Goal: Check status: Check status

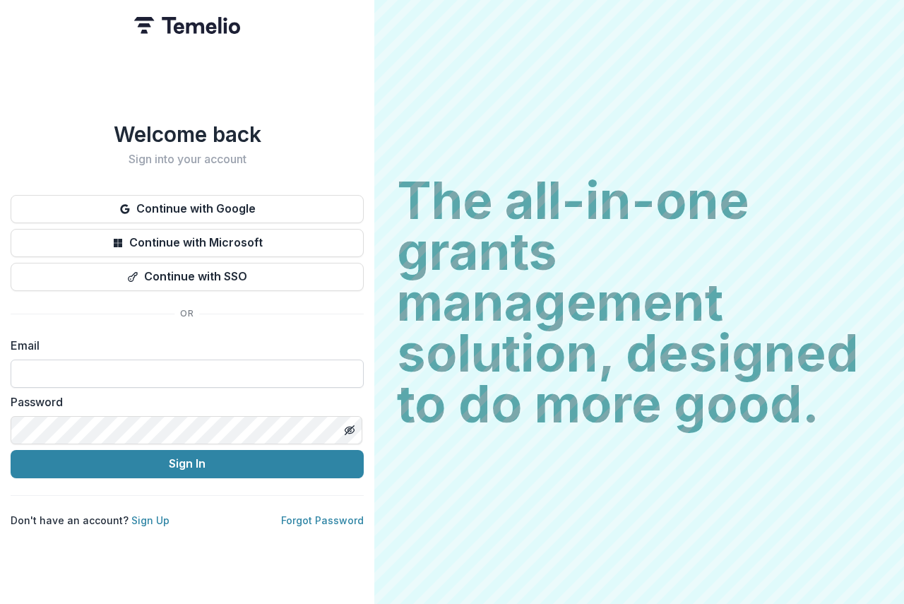
click at [42, 367] on input at bounding box center [187, 374] width 353 height 28
type input "**********"
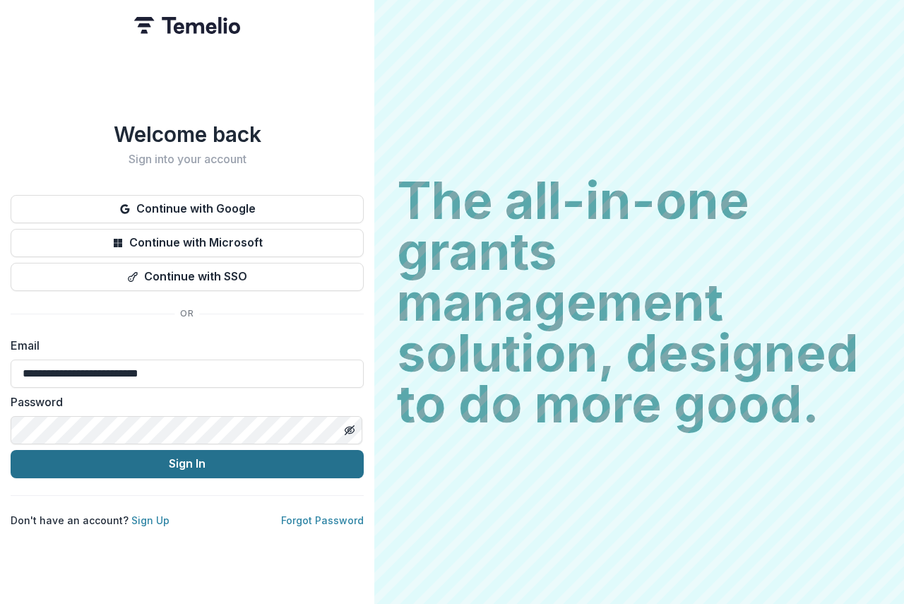
click at [259, 458] on button "Sign In" at bounding box center [187, 464] width 353 height 28
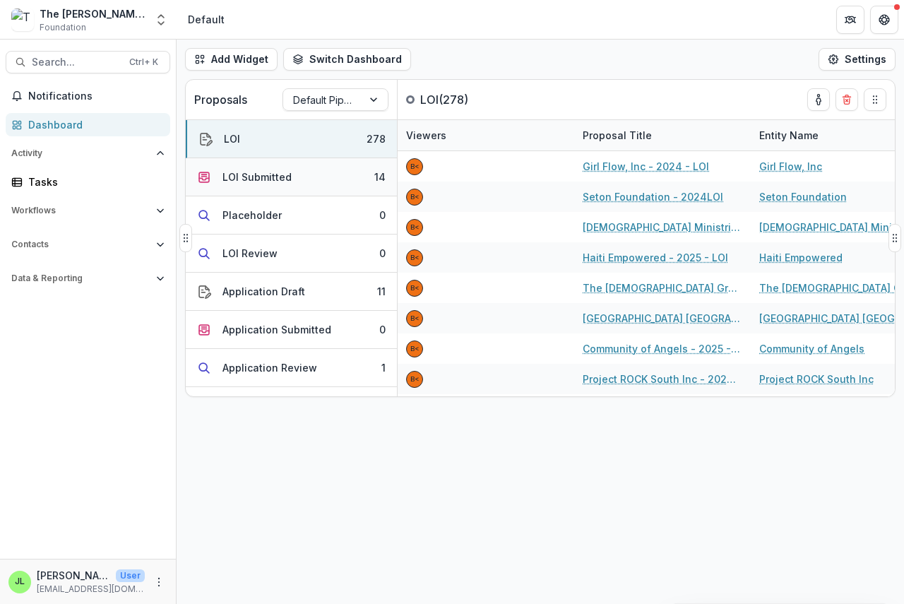
click at [230, 179] on div "LOI Submitted" at bounding box center [256, 177] width 69 height 15
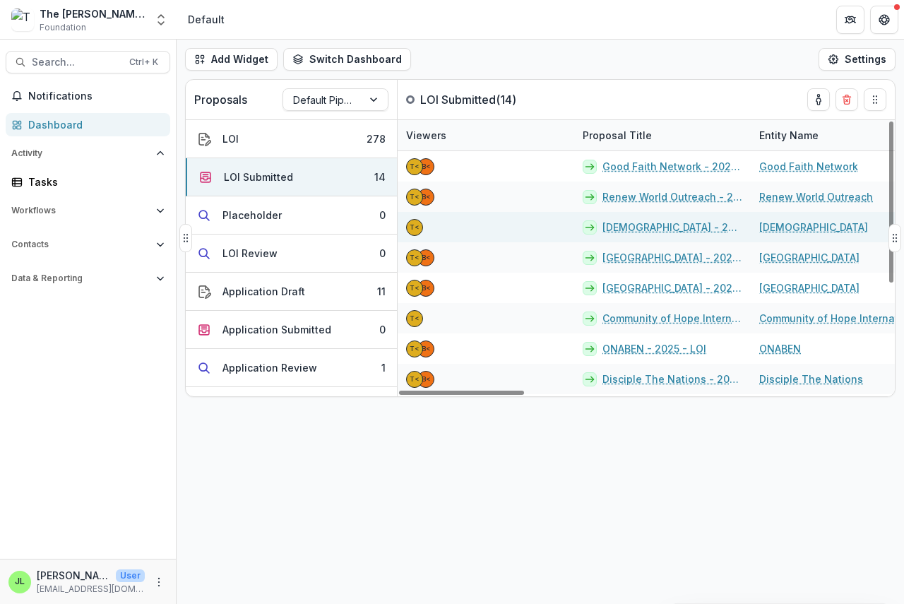
click at [631, 230] on link "[DEMOGRAPHIC_DATA] - 2025 - LOI" at bounding box center [672, 227] width 140 height 15
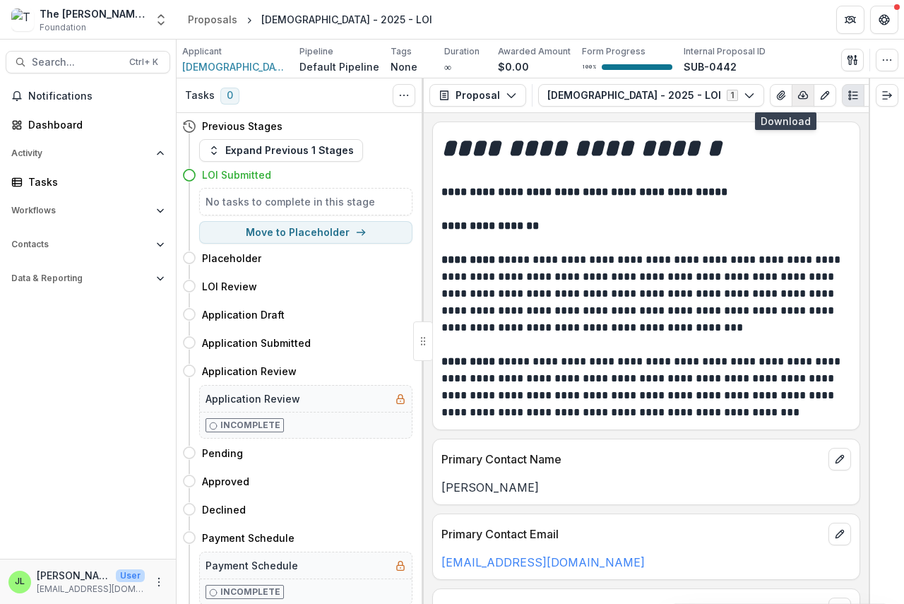
click at [799, 93] on icon "button" at bounding box center [803, 95] width 9 height 7
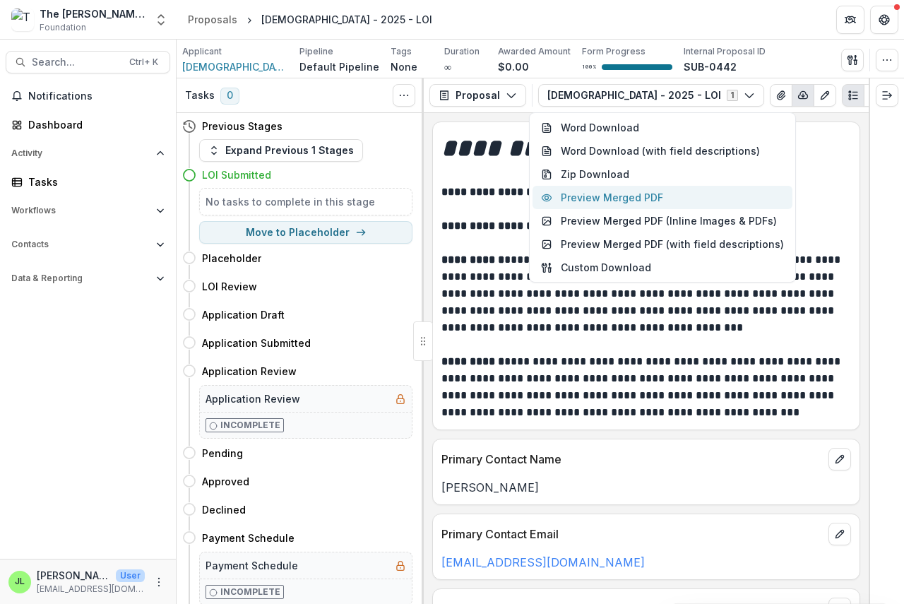
click at [655, 197] on button "Preview Merged PDF" at bounding box center [663, 197] width 260 height 23
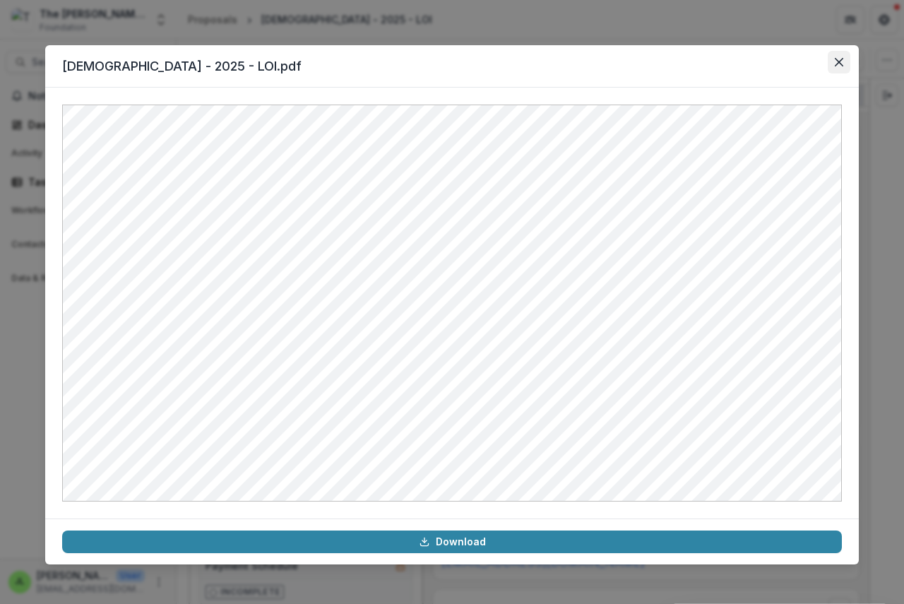
drag, startPoint x: 849, startPoint y: 64, endPoint x: 832, endPoint y: 67, distance: 17.2
click at [848, 64] on button "Close" at bounding box center [839, 62] width 23 height 23
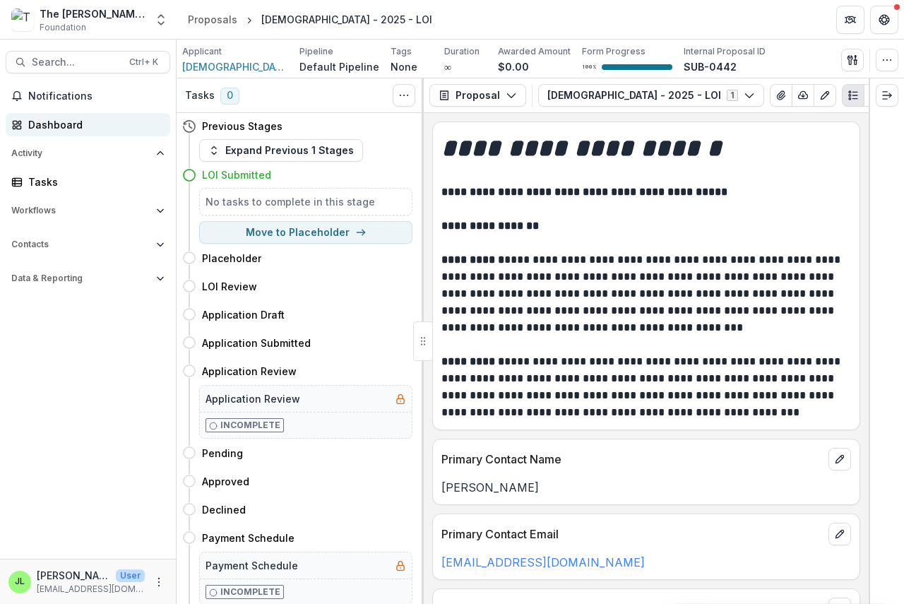
click at [42, 129] on div "Dashboard" at bounding box center [93, 124] width 131 height 15
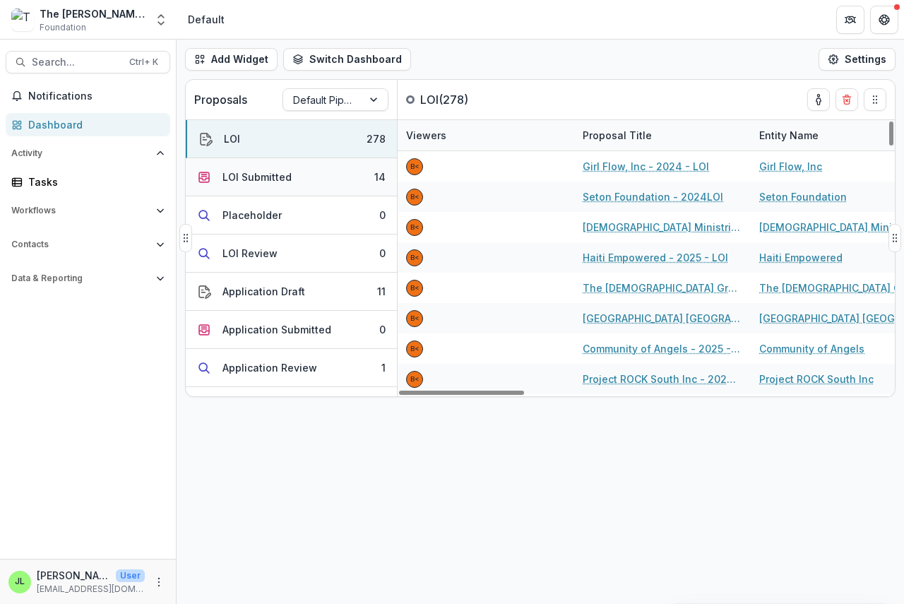
click at [226, 176] on div "LOI Submitted" at bounding box center [256, 177] width 69 height 15
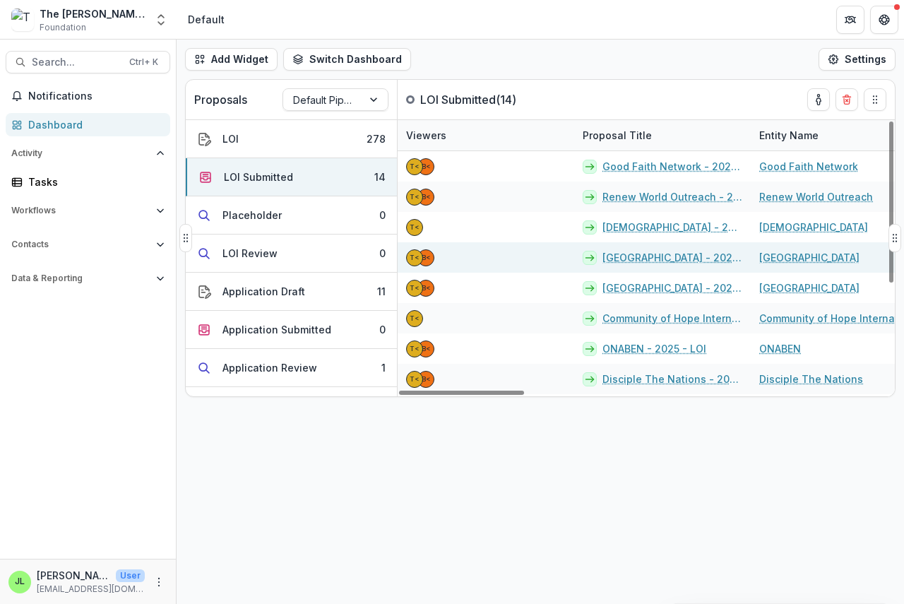
click at [626, 259] on link "[GEOGRAPHIC_DATA] - 2025 - LOI" at bounding box center [672, 257] width 140 height 15
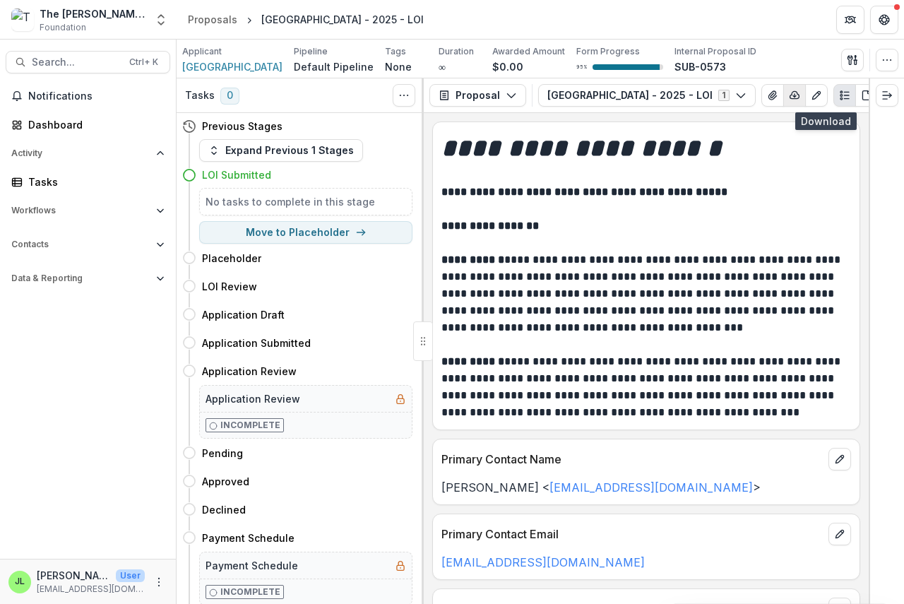
click at [800, 93] on icon "button" at bounding box center [794, 95] width 11 height 11
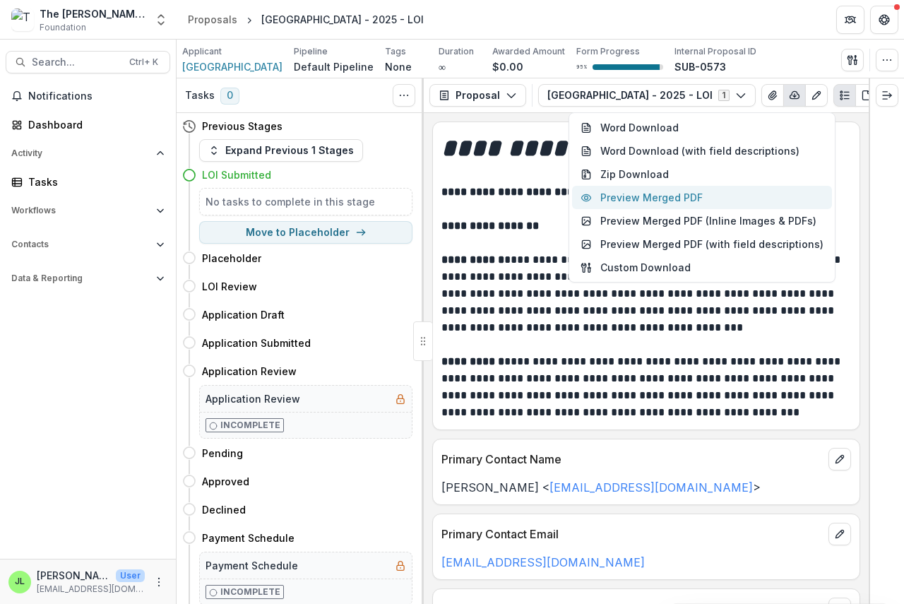
click at [696, 198] on button "Preview Merged PDF" at bounding box center [702, 197] width 260 height 23
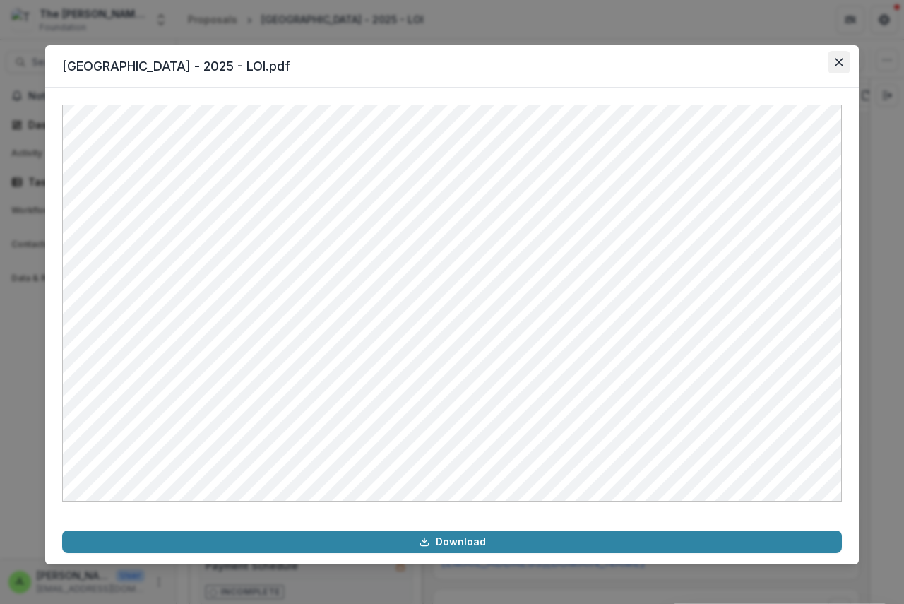
click at [840, 61] on icon "Close" at bounding box center [839, 62] width 8 height 8
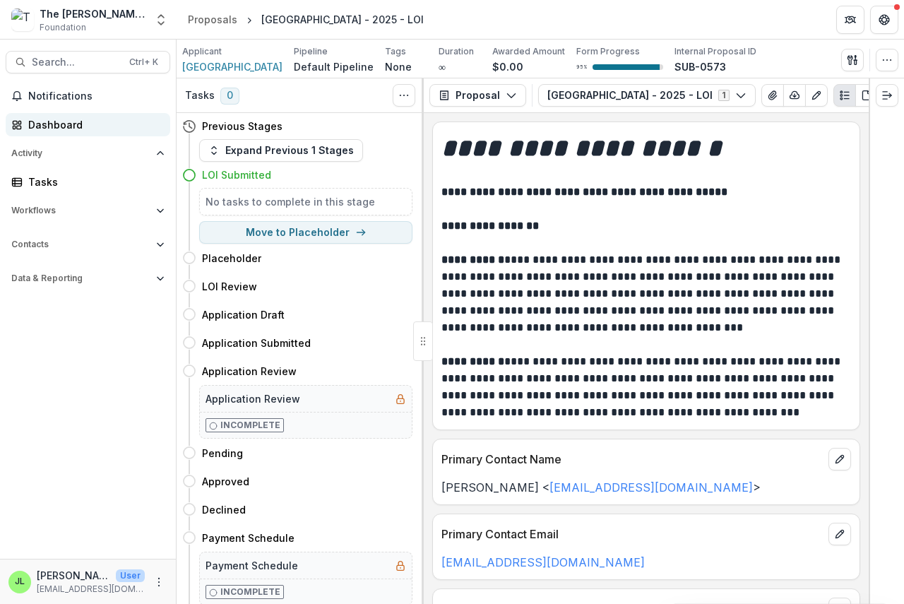
click at [40, 126] on div "Dashboard" at bounding box center [93, 124] width 131 height 15
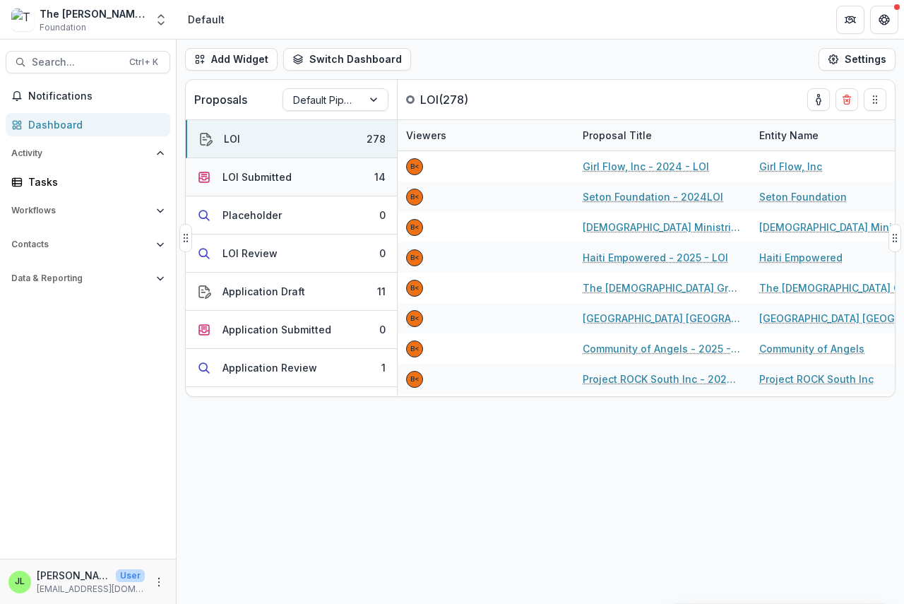
click at [259, 172] on div "LOI Submitted" at bounding box center [256, 177] width 69 height 15
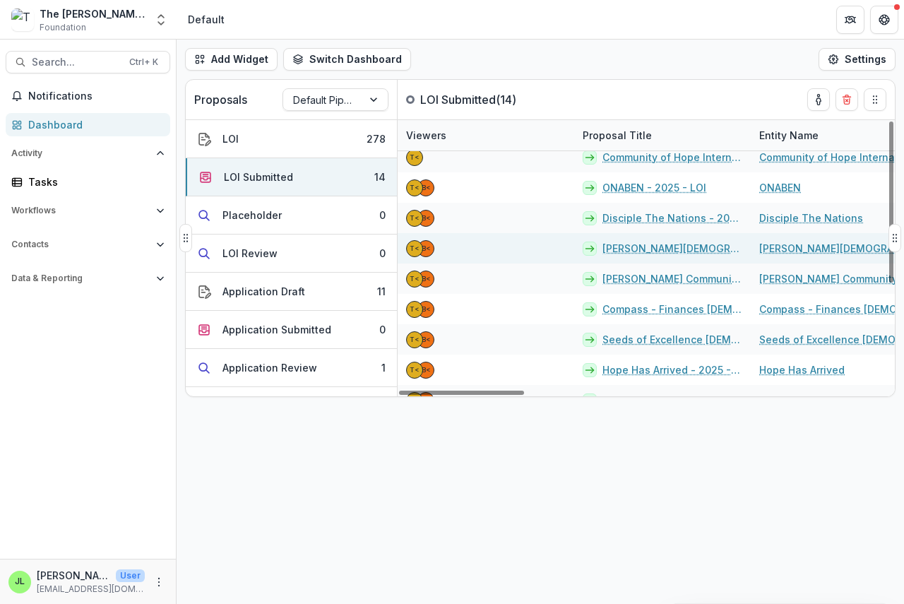
scroll to position [180, 0]
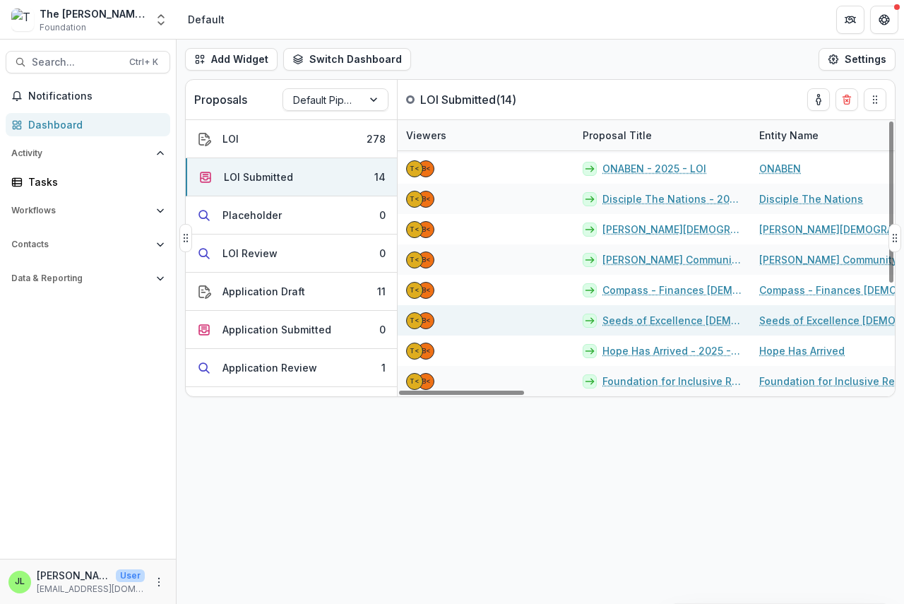
click at [653, 322] on link "Seeds of Excellence [DEMOGRAPHIC_DATA] Academy - 2025 - LOI" at bounding box center [672, 320] width 140 height 15
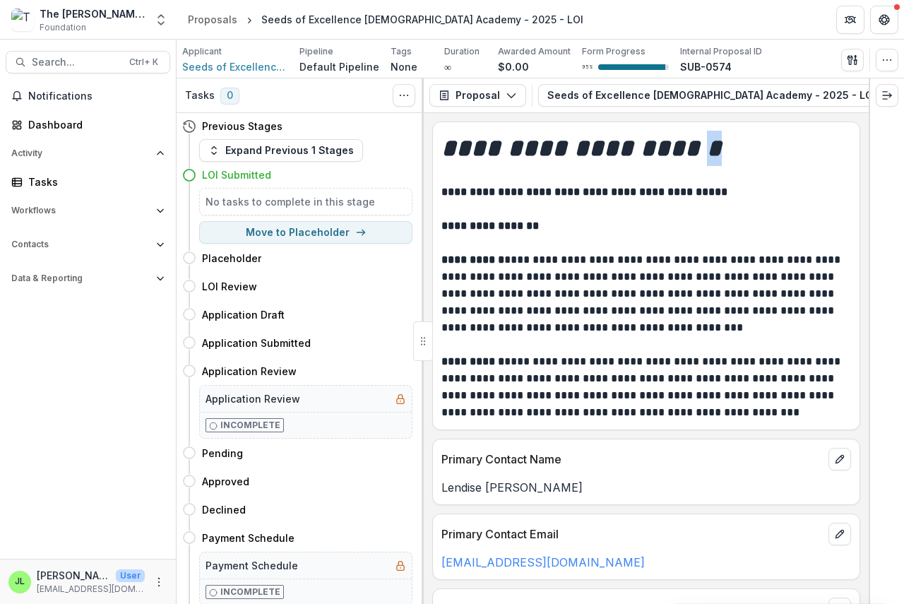
drag, startPoint x: 696, startPoint y: 115, endPoint x: 754, endPoint y: 124, distance: 58.5
click at [848, 126] on div "**********" at bounding box center [646, 358] width 445 height 491
click at [857, 95] on icon "button" at bounding box center [861, 95] width 9 height 7
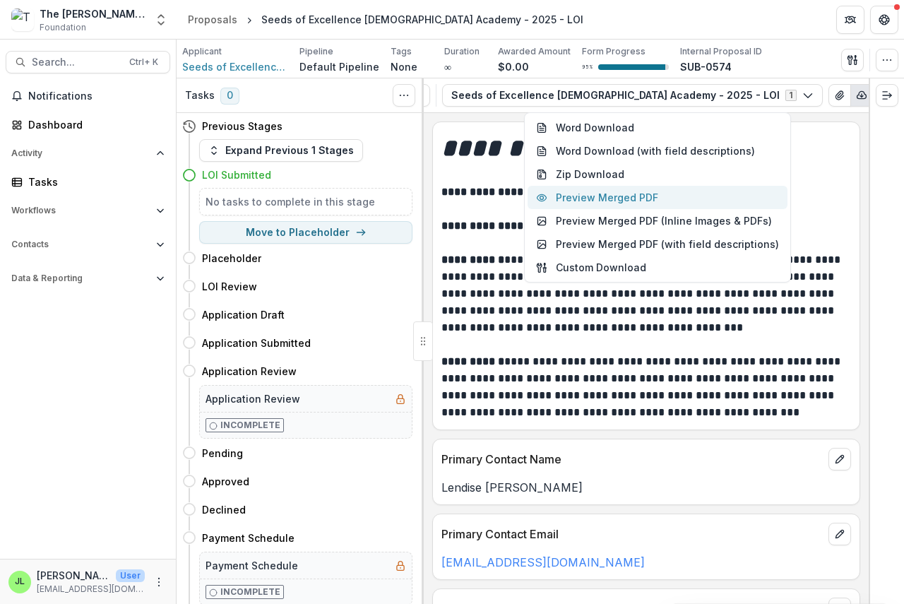
click at [643, 199] on button "Preview Merged PDF" at bounding box center [658, 197] width 260 height 23
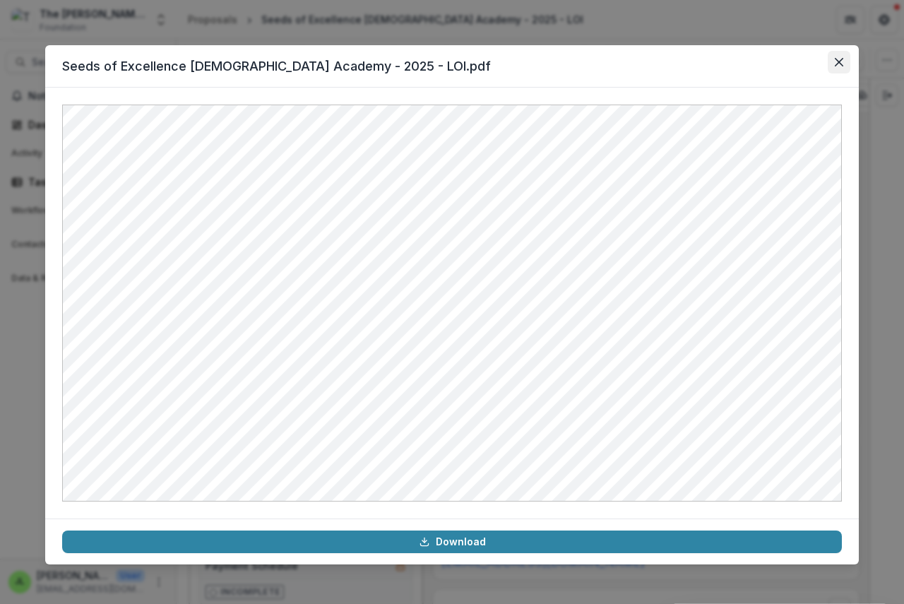
click at [841, 61] on icon "Close" at bounding box center [839, 62] width 8 height 8
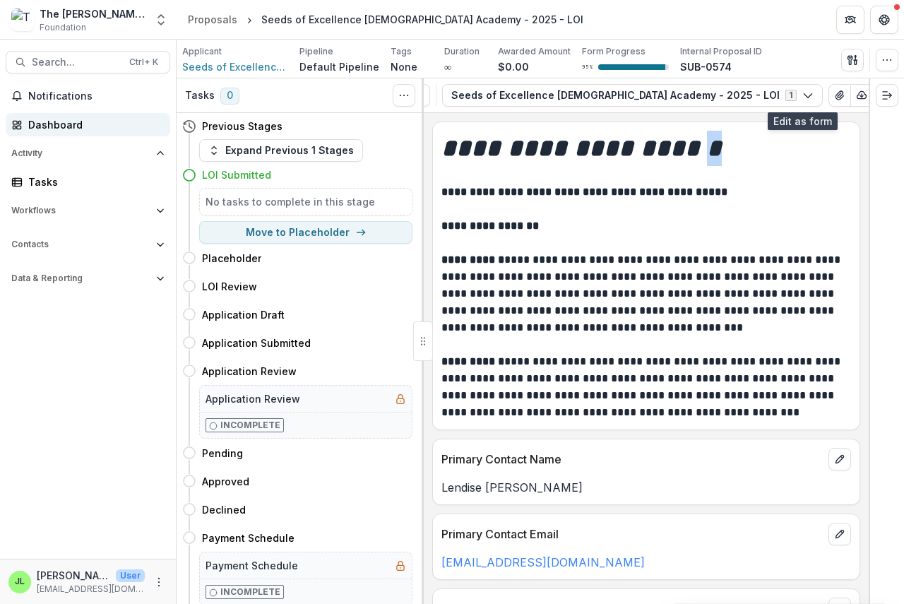
click at [50, 124] on div "Dashboard" at bounding box center [93, 124] width 131 height 15
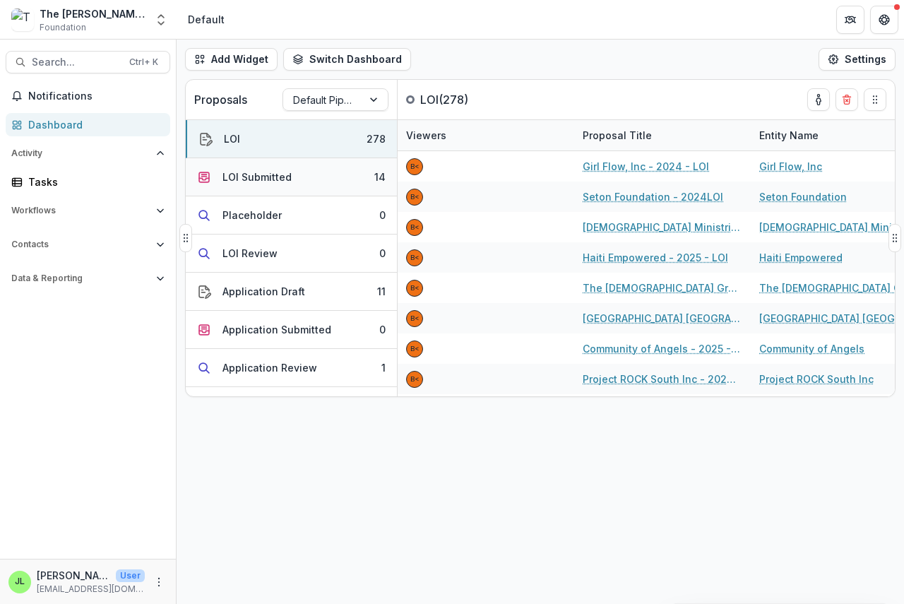
click at [262, 179] on div "LOI Submitted" at bounding box center [256, 177] width 69 height 15
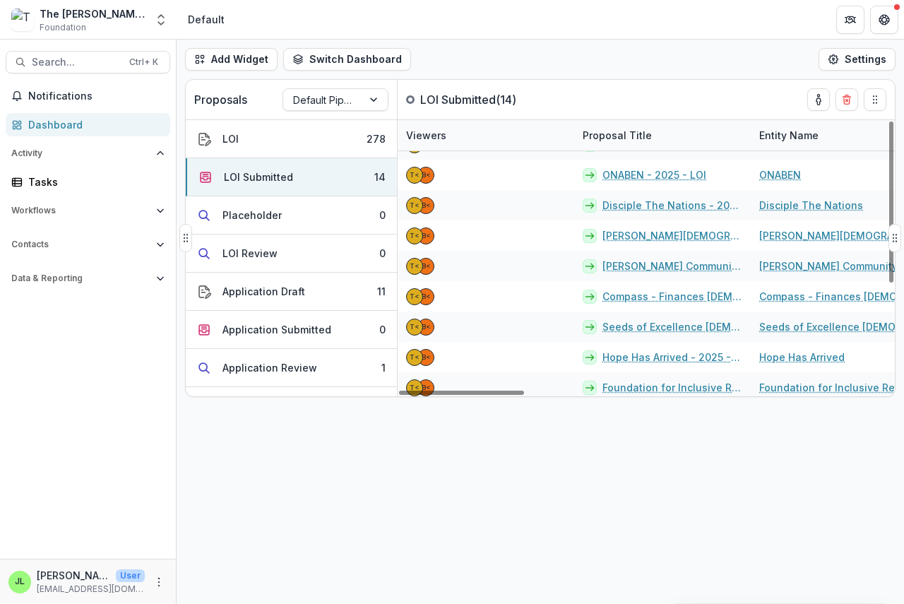
scroll to position [180, 0]
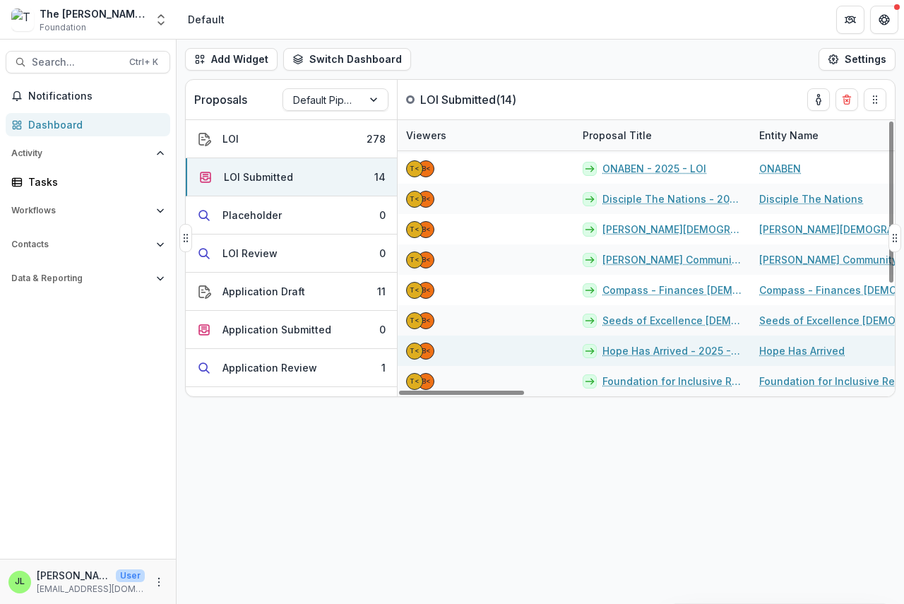
click at [616, 352] on link "Hope Has Arrived - 2025 - LOI" at bounding box center [672, 350] width 140 height 15
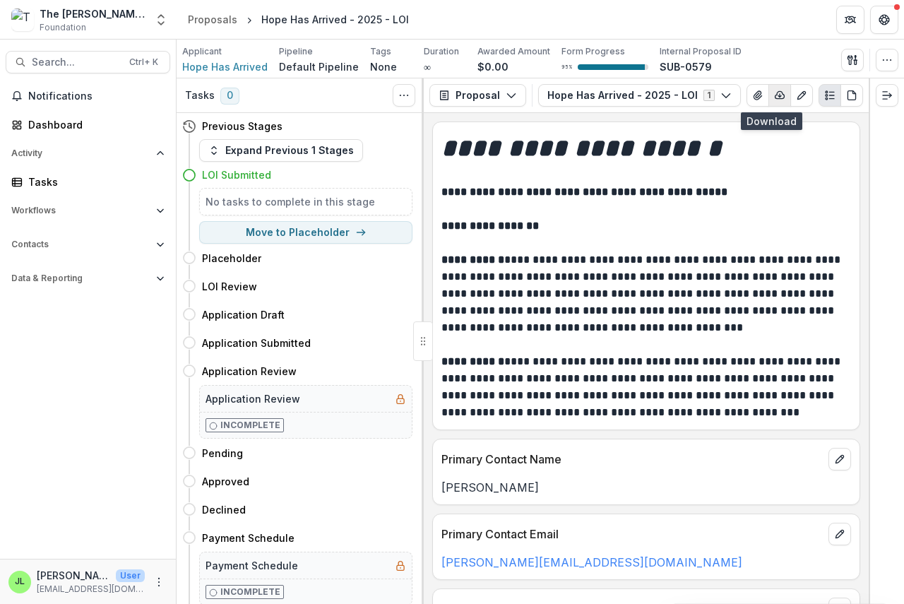
click at [774, 93] on icon "button" at bounding box center [779, 95] width 11 height 11
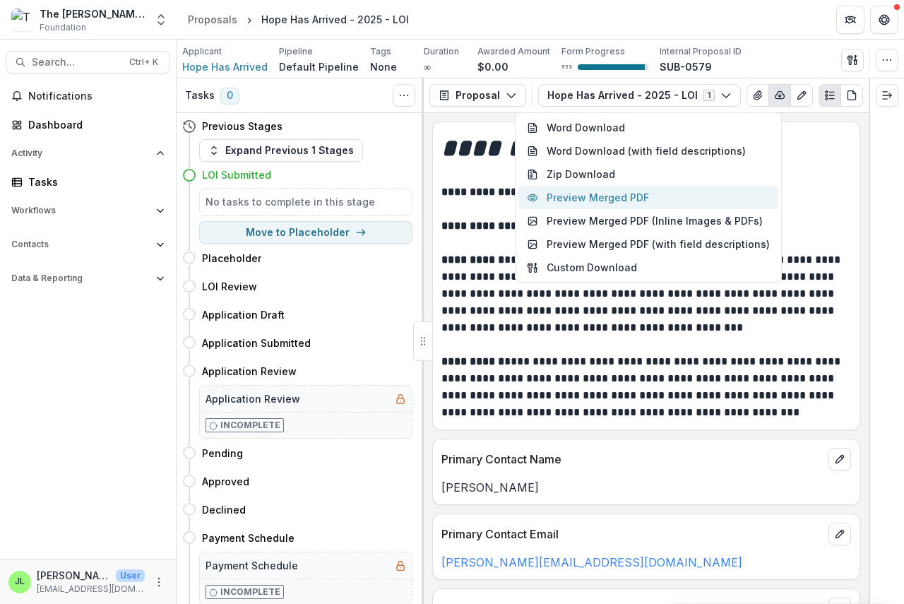
click at [619, 199] on button "Preview Merged PDF" at bounding box center [648, 197] width 260 height 23
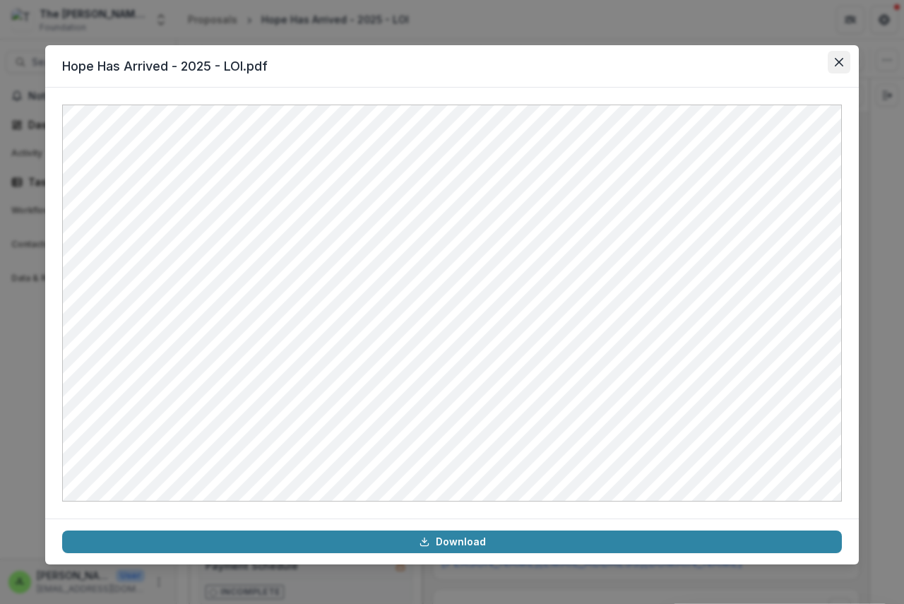
click at [838, 54] on button "Close" at bounding box center [839, 62] width 23 height 23
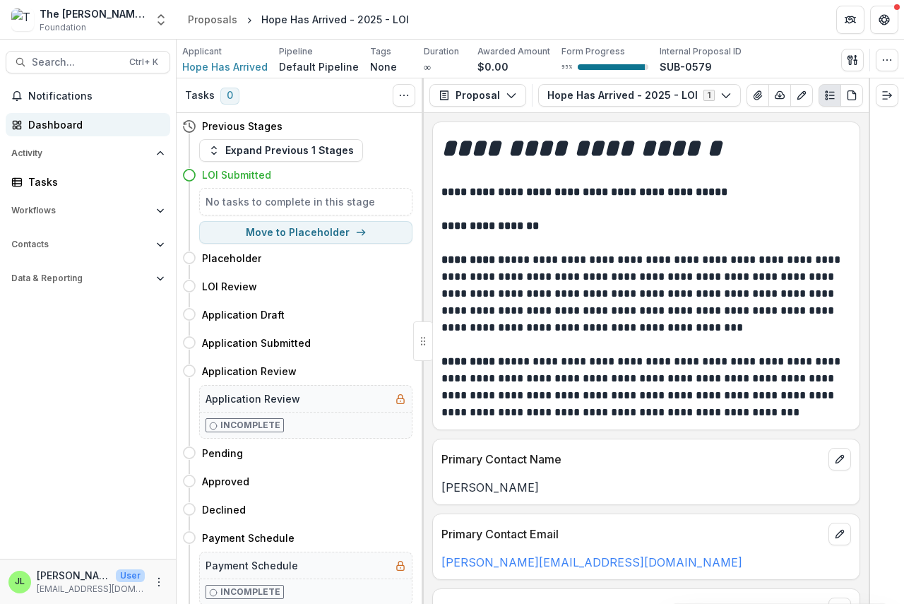
click at [43, 121] on div "Dashboard" at bounding box center [93, 124] width 131 height 15
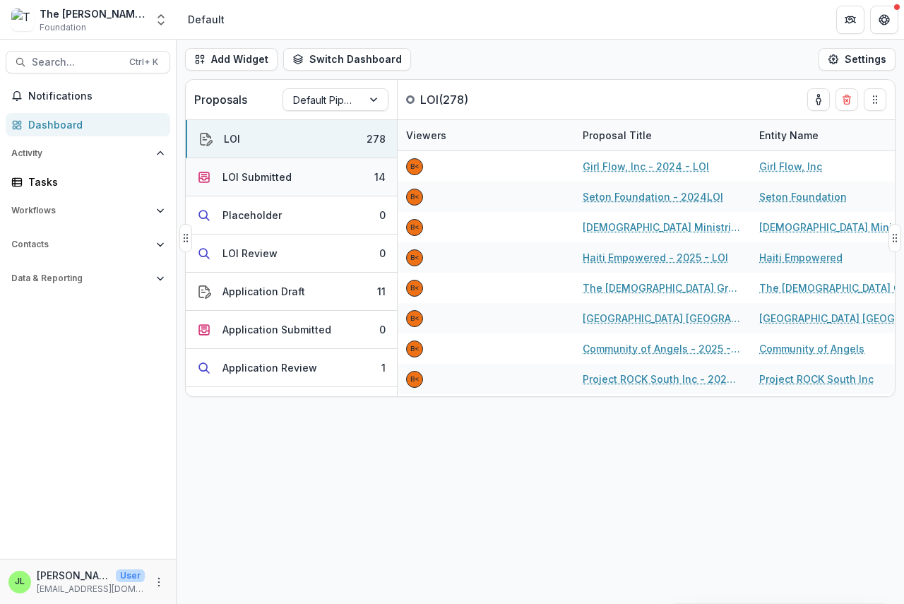
click at [258, 176] on div "LOI Submitted" at bounding box center [256, 177] width 69 height 15
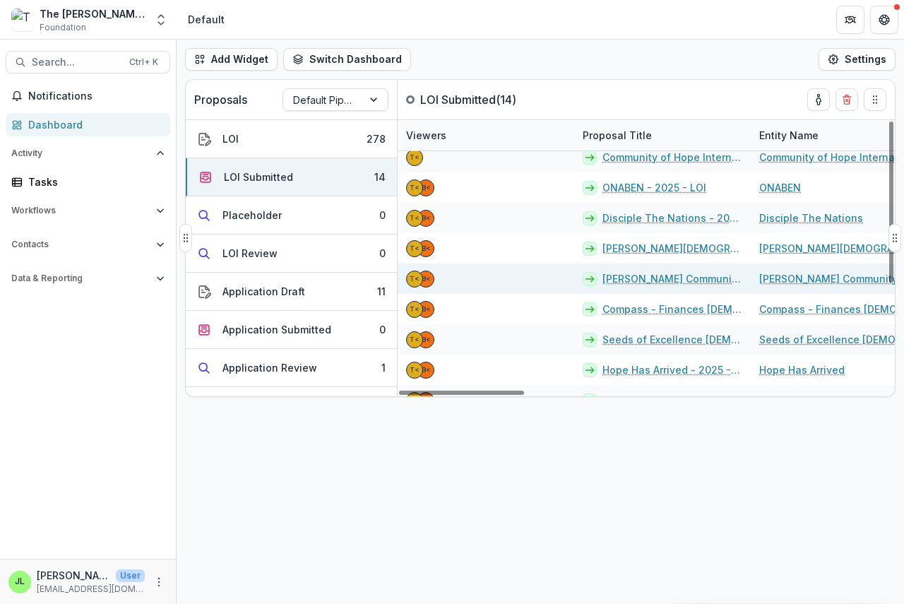
scroll to position [180, 0]
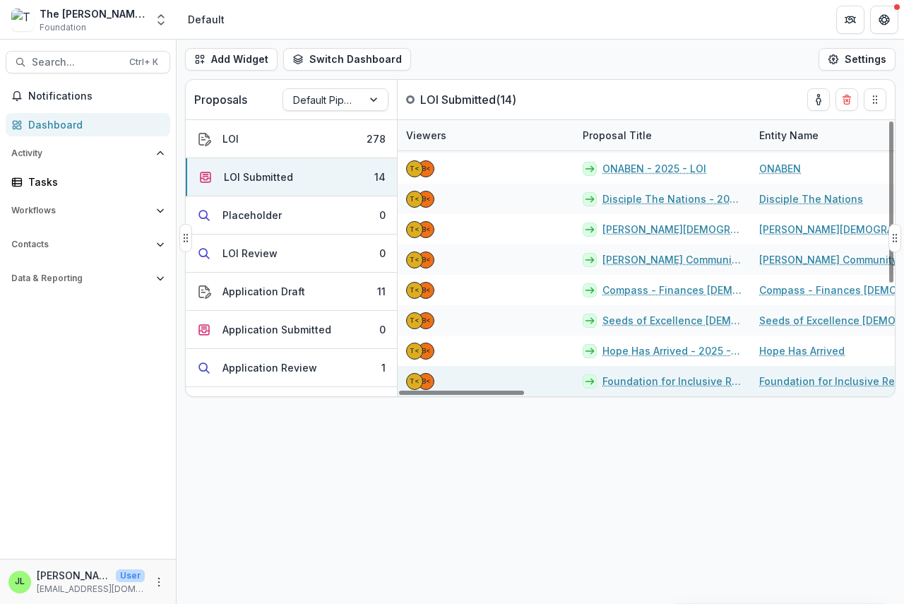
click at [663, 382] on link "Foundation for Inclusive Religious Education - 2025 - LOI" at bounding box center [672, 381] width 140 height 15
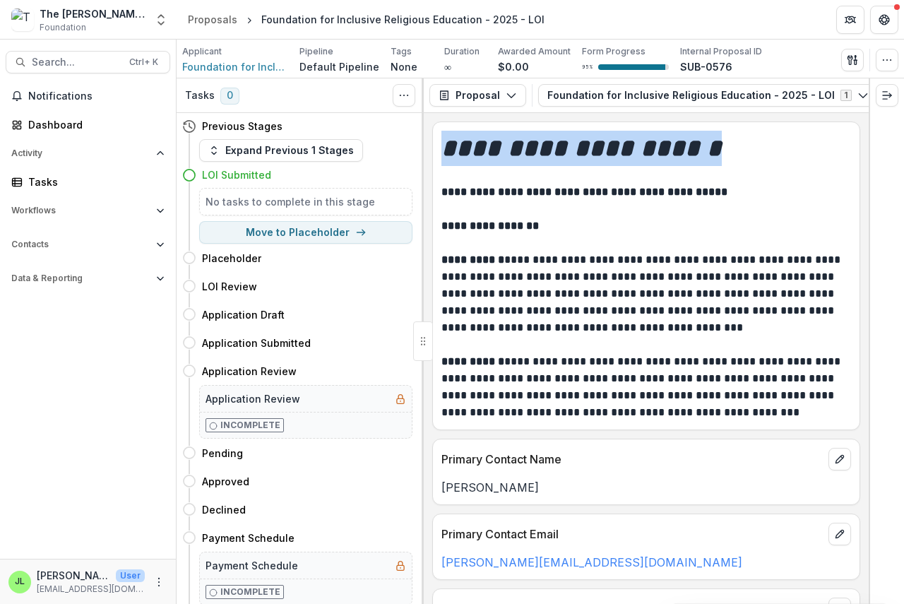
drag, startPoint x: 765, startPoint y: 110, endPoint x: 857, endPoint y: 116, distance: 92.0
click at [858, 116] on div "**********" at bounding box center [646, 341] width 445 height 526
click at [794, 92] on icon "button" at bounding box center [799, 95] width 11 height 11
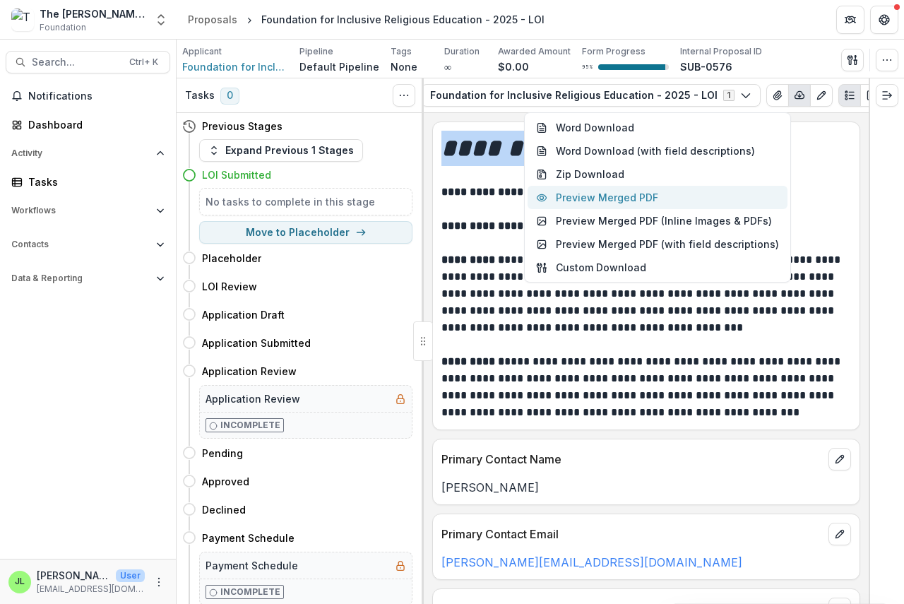
click at [651, 201] on button "Preview Merged PDF" at bounding box center [658, 197] width 260 height 23
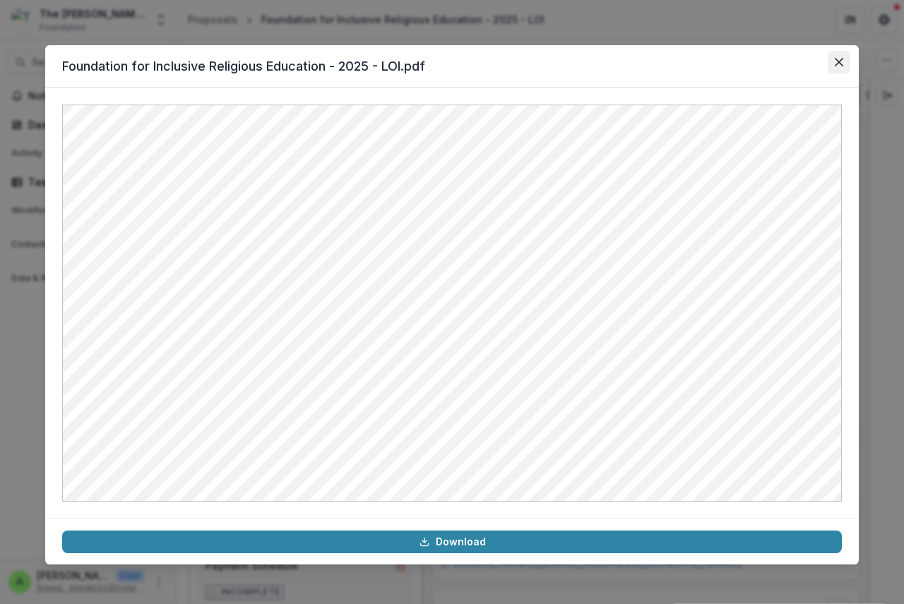
click at [838, 60] on icon "Close" at bounding box center [839, 62] width 8 height 8
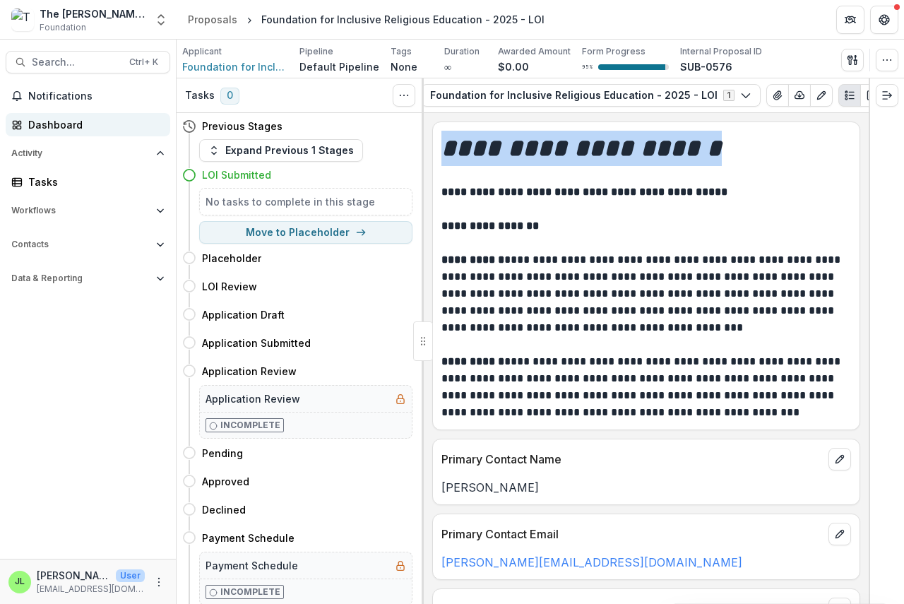
click at [44, 124] on div "Dashboard" at bounding box center [93, 124] width 131 height 15
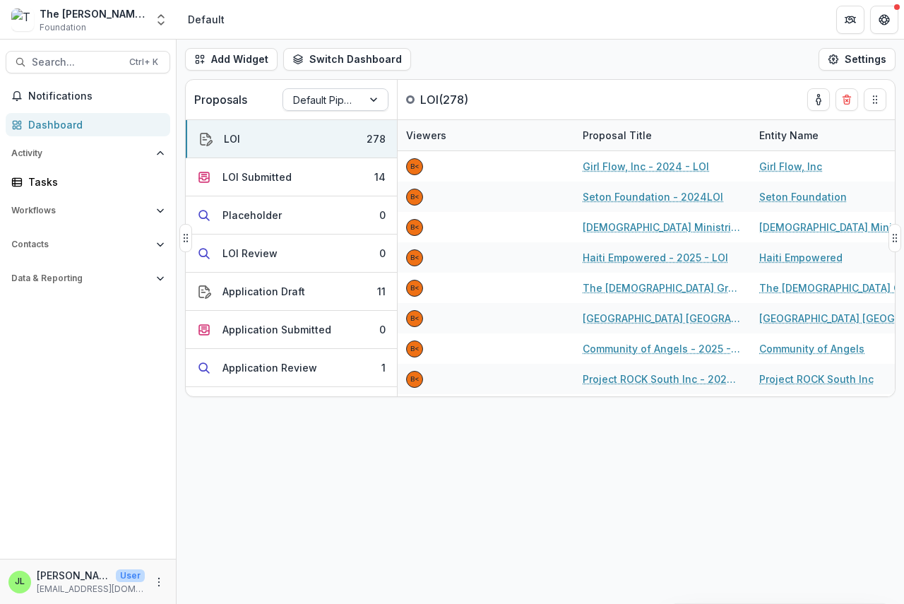
click at [309, 100] on div at bounding box center [322, 100] width 59 height 18
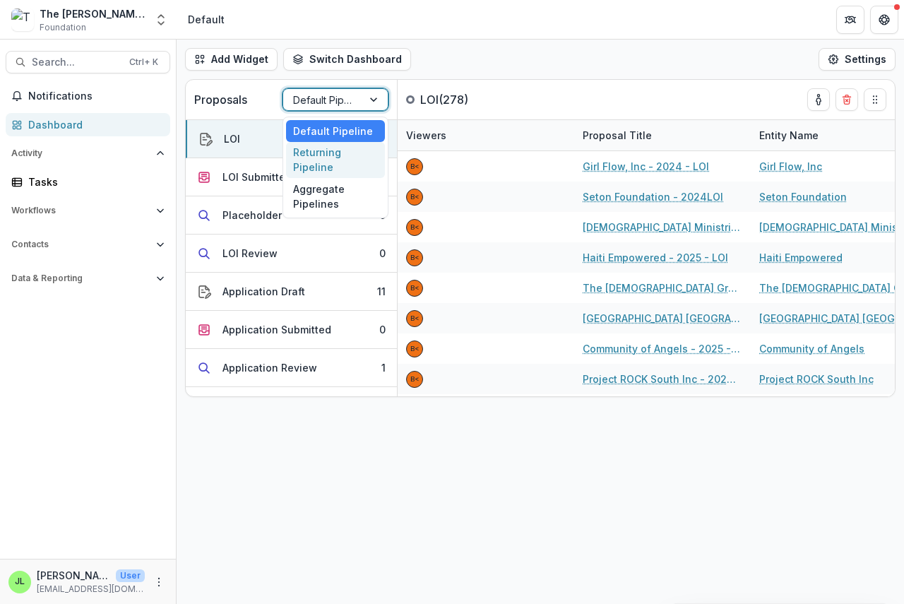
click at [314, 156] on div "Returning Pipeline" at bounding box center [335, 160] width 99 height 37
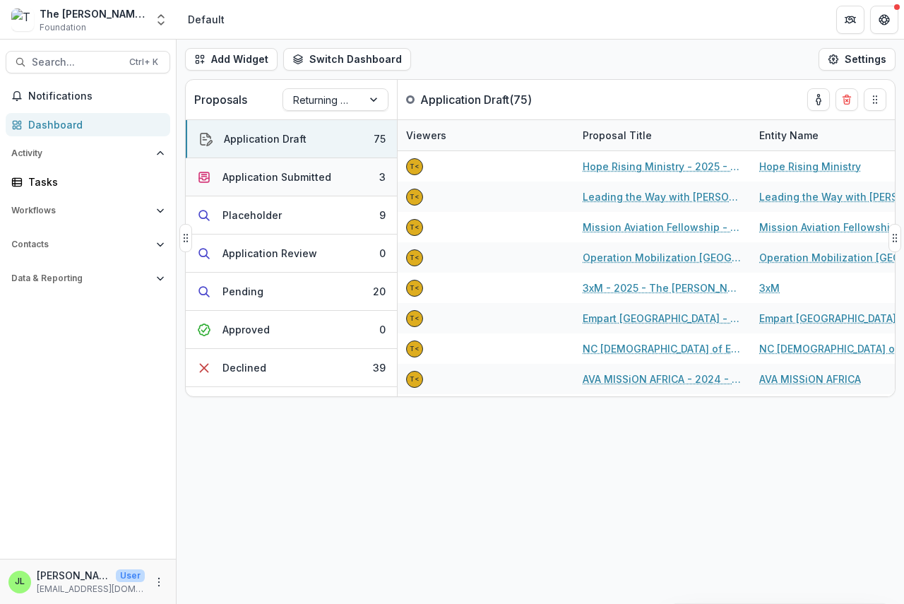
click at [282, 177] on div "Application Submitted" at bounding box center [276, 177] width 109 height 15
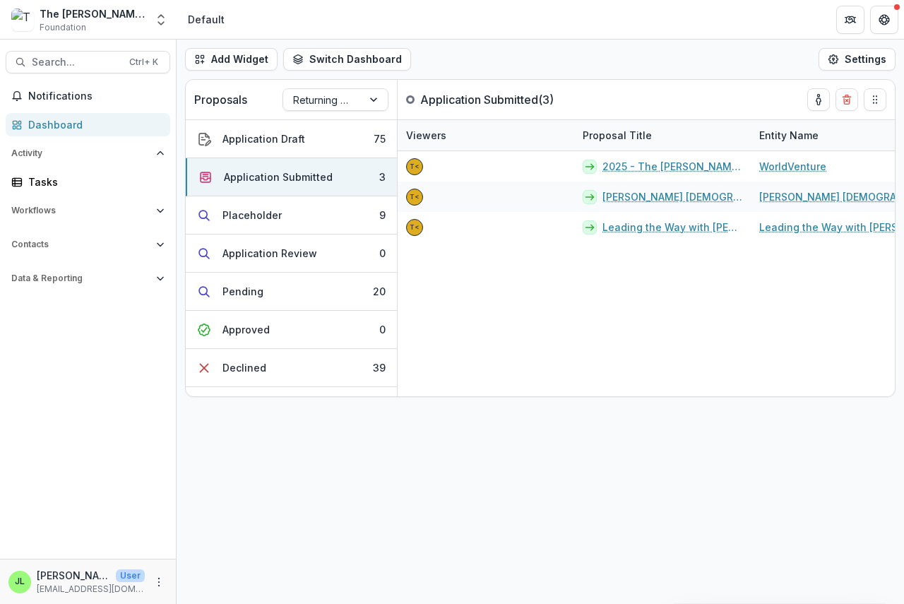
click at [42, 125] on div "Dashboard" at bounding box center [93, 124] width 131 height 15
click at [57, 124] on div "Dashboard" at bounding box center [93, 124] width 131 height 15
click at [346, 103] on div at bounding box center [322, 100] width 59 height 18
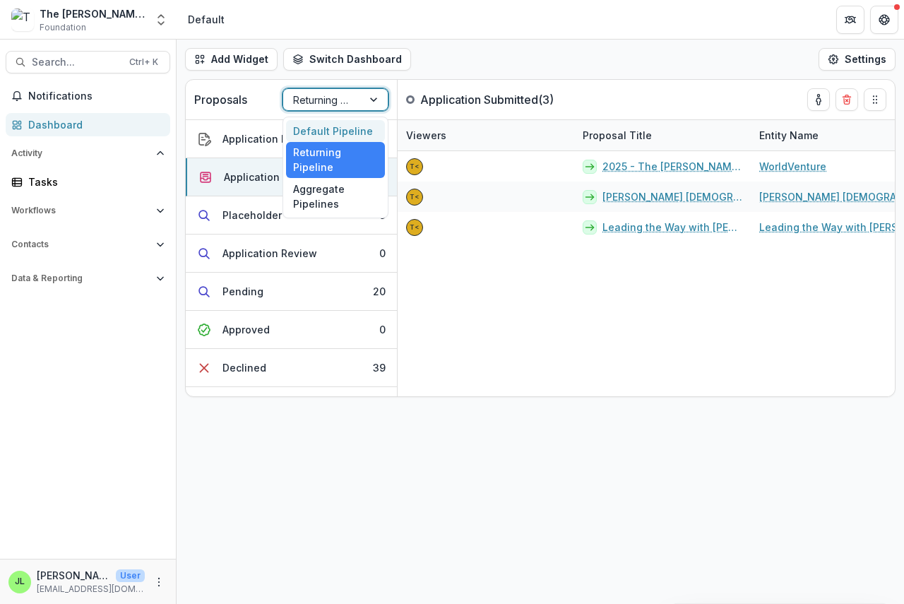
click at [321, 128] on div "Default Pipeline" at bounding box center [335, 131] width 99 height 22
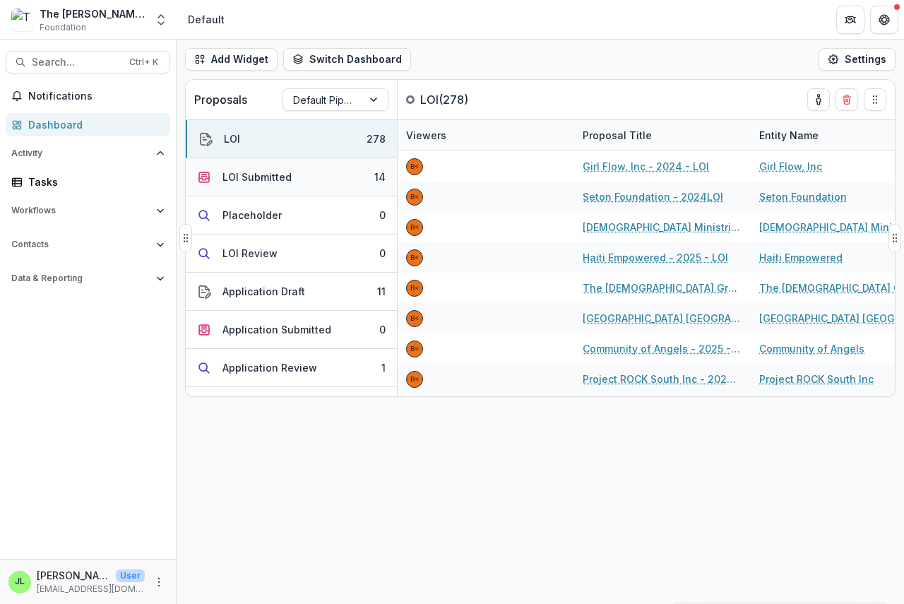
click at [265, 179] on div "LOI Submitted" at bounding box center [256, 177] width 69 height 15
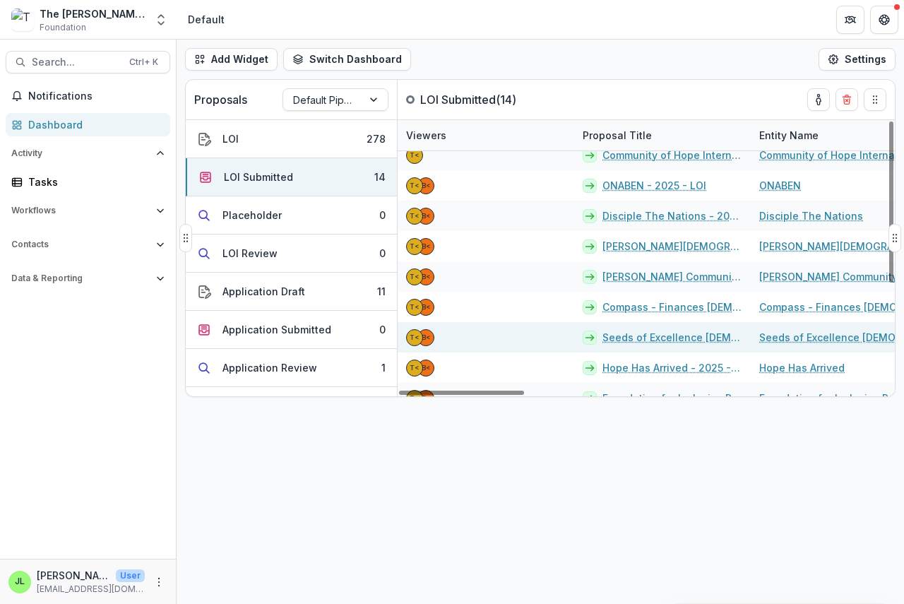
scroll to position [180, 0]
